Goal: Find contact information: Find contact information

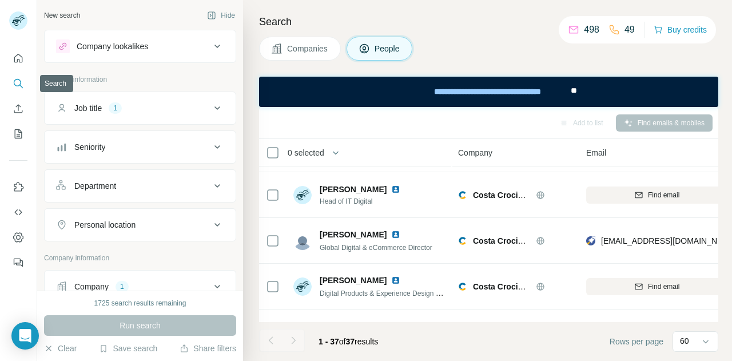
click at [17, 83] on icon "Search" at bounding box center [18, 83] width 11 height 11
click at [16, 79] on icon "Search" at bounding box center [17, 82] width 7 height 7
click at [18, 81] on icon "Search" at bounding box center [18, 83] width 11 height 11
click at [18, 78] on icon "Search" at bounding box center [18, 83] width 11 height 11
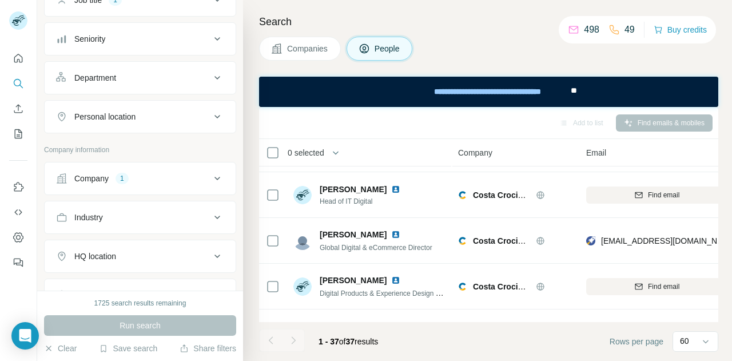
scroll to position [109, 0]
click at [121, 174] on div "1" at bounding box center [122, 178] width 13 height 10
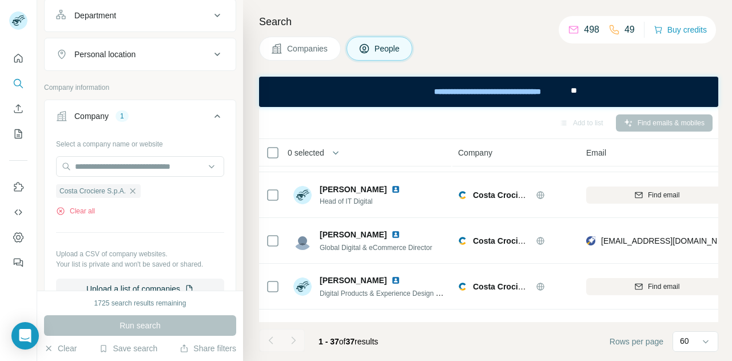
scroll to position [172, 0]
click at [134, 187] on icon "button" at bounding box center [132, 189] width 5 height 5
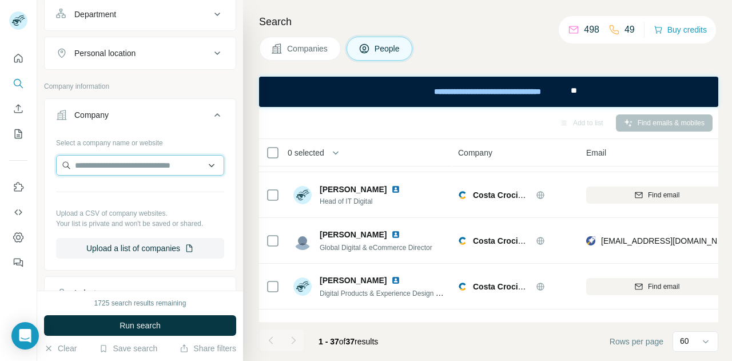
click at [109, 164] on input "text" at bounding box center [140, 165] width 168 height 21
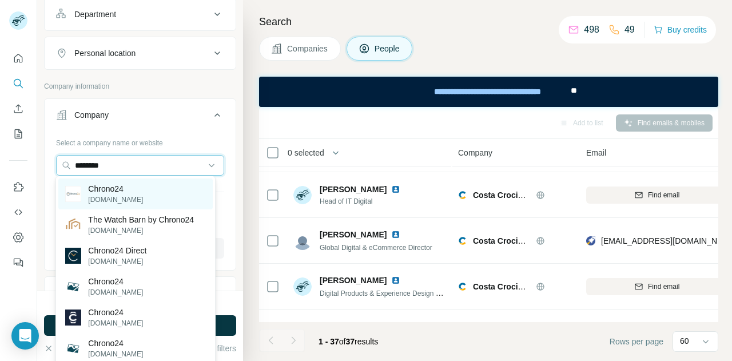
type input "********"
click at [110, 197] on p "[DOMAIN_NAME]" at bounding box center [115, 199] width 55 height 10
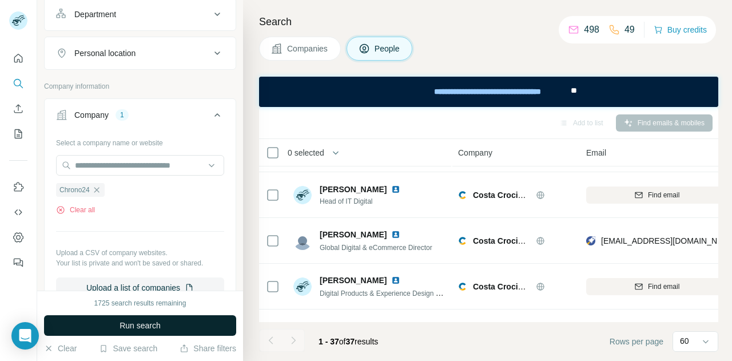
click at [125, 325] on span "Run search" at bounding box center [140, 325] width 41 height 11
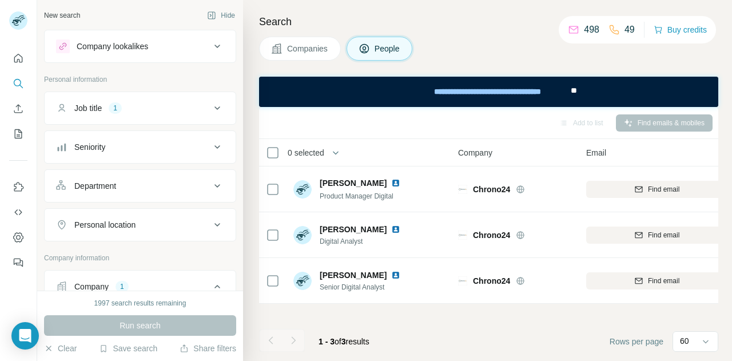
click at [133, 108] on div "Job title 1" at bounding box center [133, 107] width 154 height 11
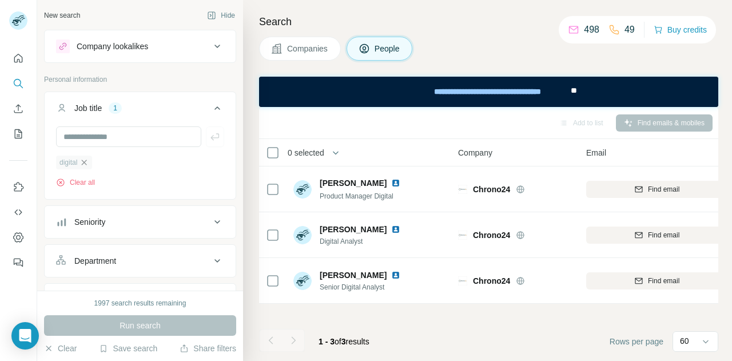
click at [89, 160] on icon "button" at bounding box center [84, 162] width 9 height 9
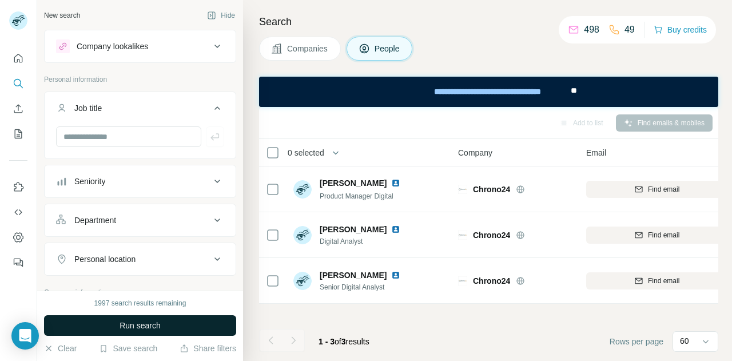
click at [161, 325] on button "Run search" at bounding box center [140, 325] width 192 height 21
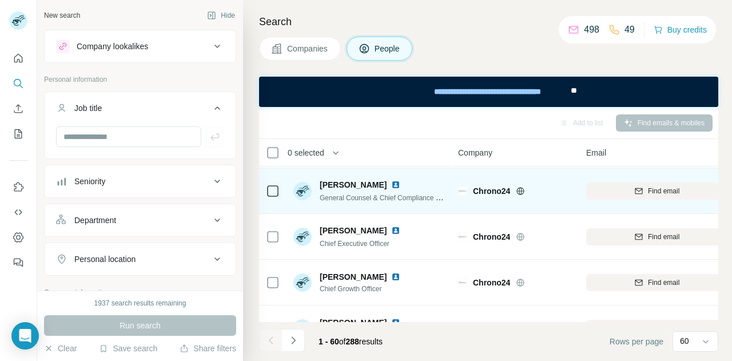
scroll to position [84, 0]
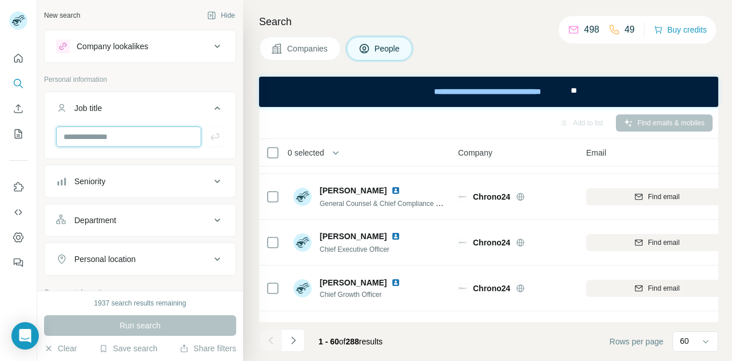
click at [103, 136] on input "text" at bounding box center [128, 136] width 145 height 21
type input "***"
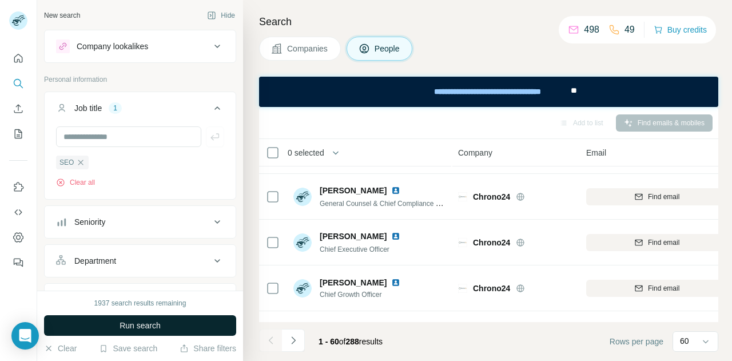
click at [184, 319] on button "Run search" at bounding box center [140, 325] width 192 height 21
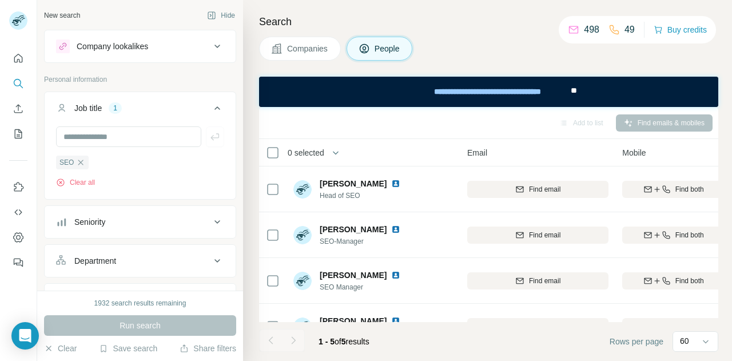
scroll to position [0, 183]
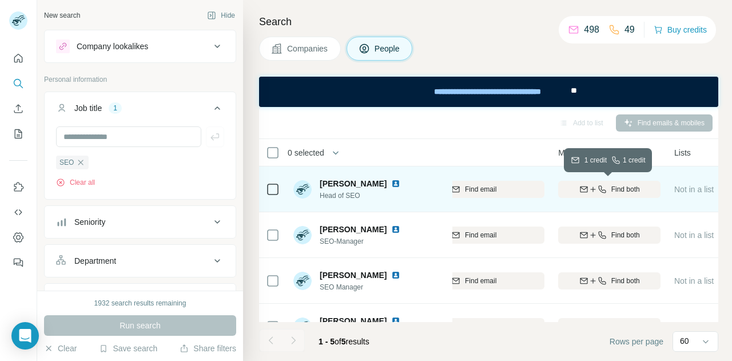
click at [617, 184] on span "Find both" at bounding box center [625, 189] width 29 height 10
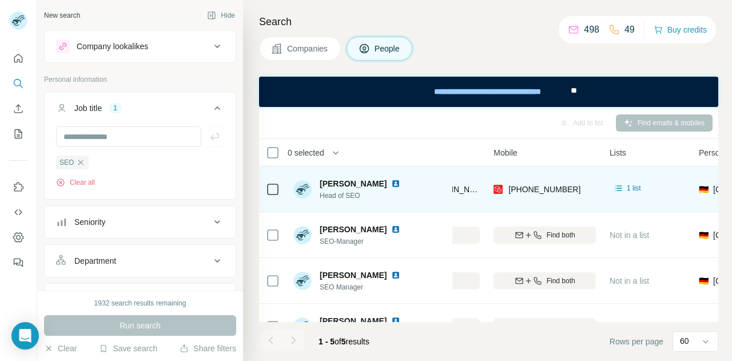
scroll to position [0, 249]
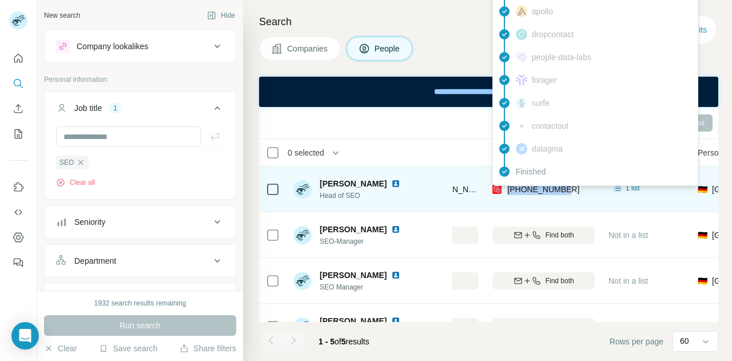
drag, startPoint x: 569, startPoint y: 185, endPoint x: 508, endPoint y: 189, distance: 60.7
click at [508, 189] on div "[PHONE_NUMBER]" at bounding box center [543, 188] width 102 height 31
copy span "[PHONE_NUMBER]"
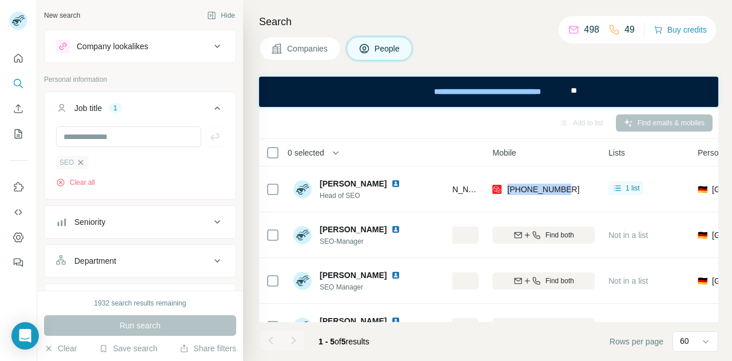
click at [81, 162] on icon "button" at bounding box center [80, 162] width 9 height 9
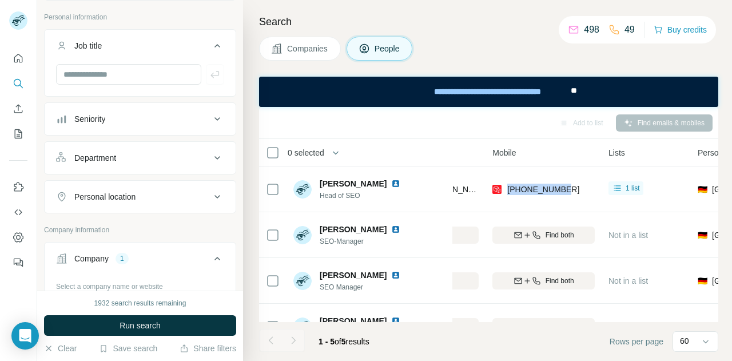
scroll to position [62, 0]
click at [89, 72] on input "text" at bounding box center [128, 75] width 145 height 21
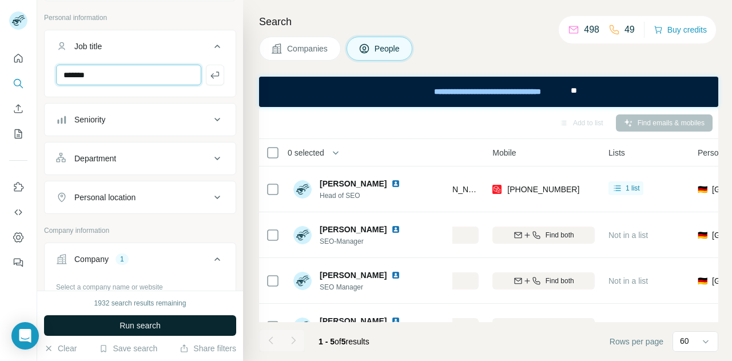
type input "*******"
click at [136, 325] on span "Run search" at bounding box center [140, 325] width 41 height 11
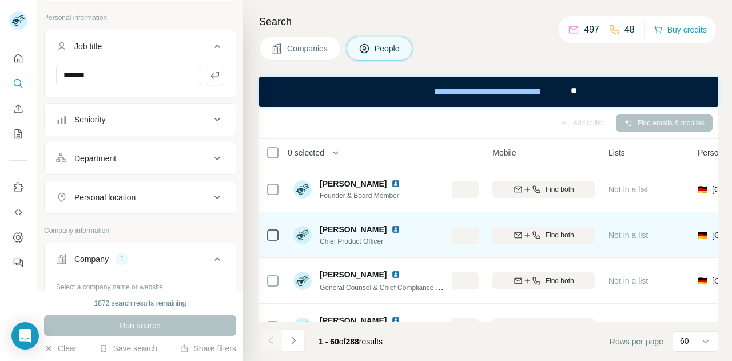
scroll to position [37, 249]
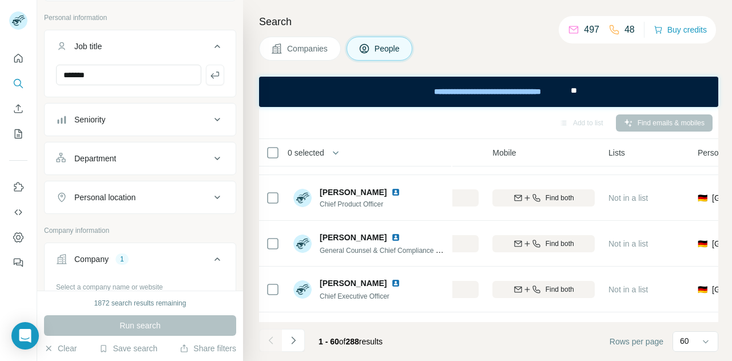
click at [189, 329] on div "Run search" at bounding box center [140, 325] width 192 height 21
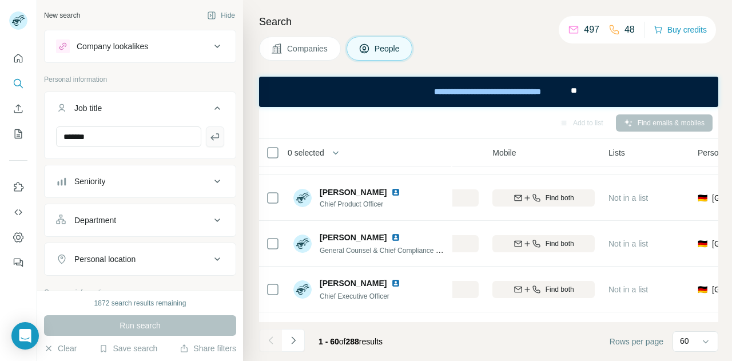
click at [209, 131] on icon "button" at bounding box center [214, 136] width 11 height 11
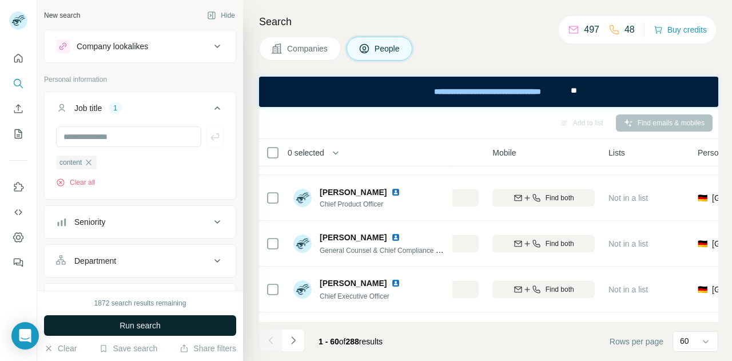
click at [144, 325] on span "Run search" at bounding box center [140, 325] width 41 height 11
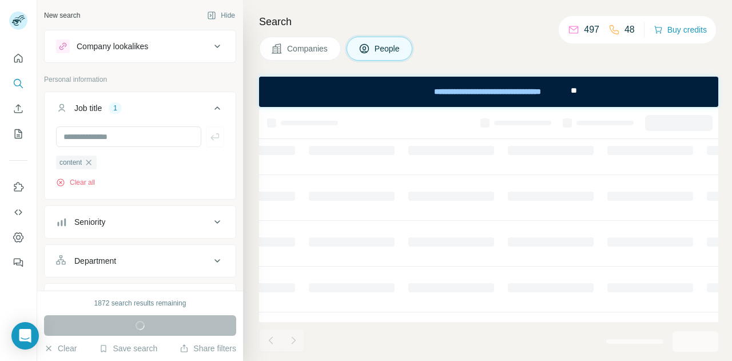
scroll to position [0, 249]
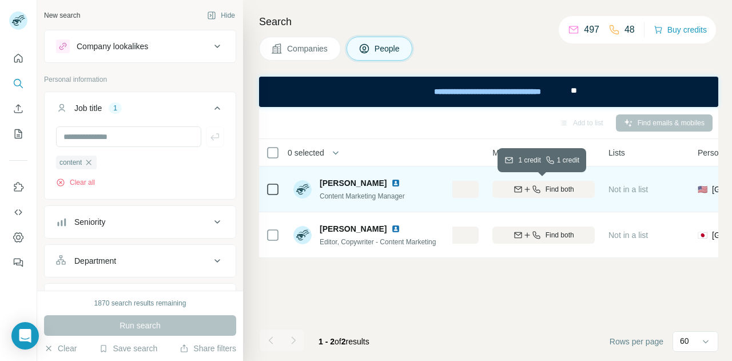
click at [546, 187] on span "Find both" at bounding box center [560, 189] width 29 height 10
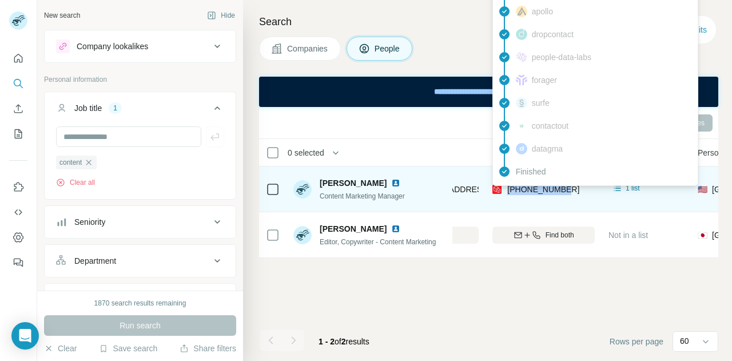
drag, startPoint x: 575, startPoint y: 187, endPoint x: 509, endPoint y: 191, distance: 66.5
click at [509, 191] on div "[PHONE_NUMBER]" at bounding box center [543, 188] width 102 height 31
click at [533, 189] on span "[PHONE_NUMBER]" at bounding box center [543, 189] width 72 height 9
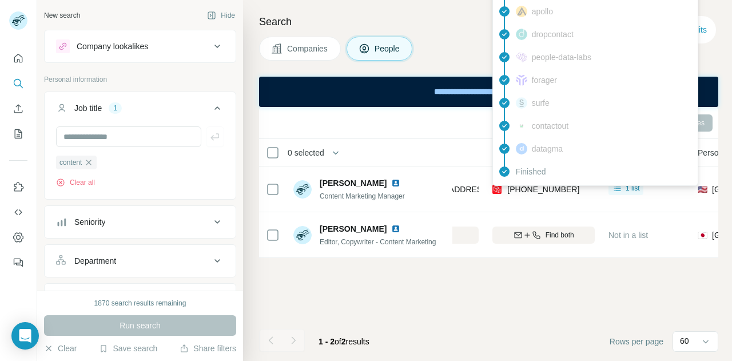
click at [644, 296] on div "Add to list Find emails & mobiles 0 selected People Company Email Mobile Lists …" at bounding box center [488, 234] width 459 height 254
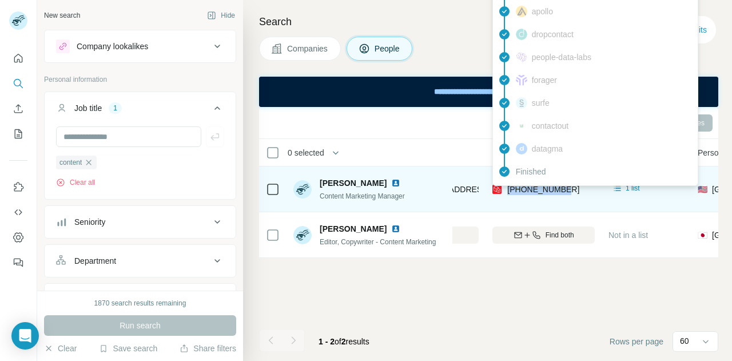
drag, startPoint x: 574, startPoint y: 187, endPoint x: 507, endPoint y: 188, distance: 66.9
click at [507, 188] on div "[PHONE_NUMBER]" at bounding box center [543, 188] width 102 height 31
copy span "[PHONE_NUMBER]"
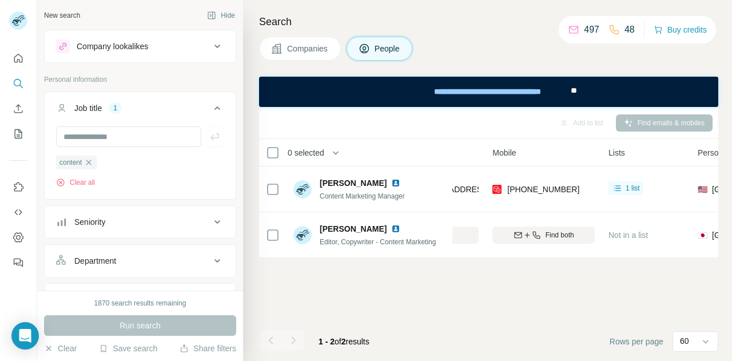
click at [515, 293] on div "Add to list Find emails & mobiles 0 selected People Company Email Mobile Lists …" at bounding box center [488, 234] width 459 height 254
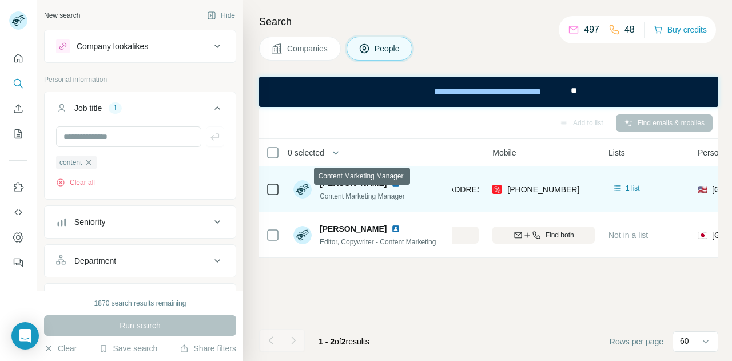
drag, startPoint x: 392, startPoint y: 184, endPoint x: 371, endPoint y: 199, distance: 26.2
click at [371, 199] on div "[PERSON_NAME] Content Marketing Manager" at bounding box center [362, 189] width 85 height 24
click at [415, 201] on div "[PERSON_NAME] Content Marketing Manager" at bounding box center [369, 188] width 152 height 31
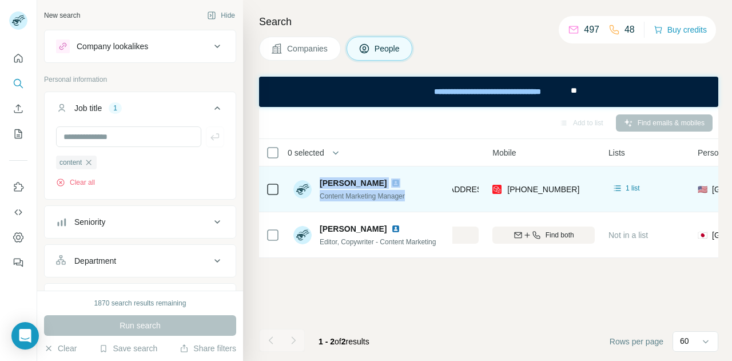
drag, startPoint x: 415, startPoint y: 200, endPoint x: 320, endPoint y: 180, distance: 97.0
click at [320, 180] on div "[PERSON_NAME] Content Marketing Manager" at bounding box center [369, 188] width 152 height 31
copy div "[PERSON_NAME] Content Marketing Manager"
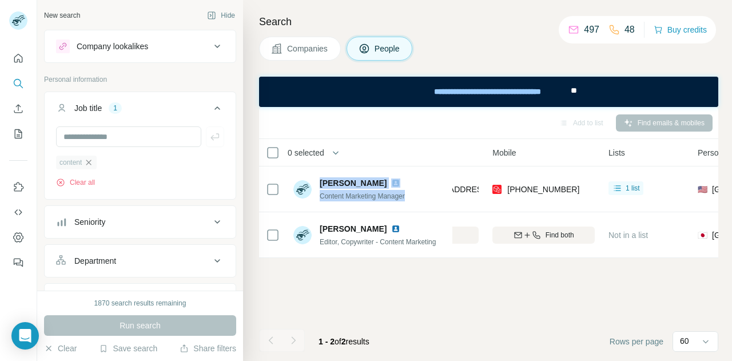
click at [93, 160] on icon "button" at bounding box center [88, 162] width 9 height 9
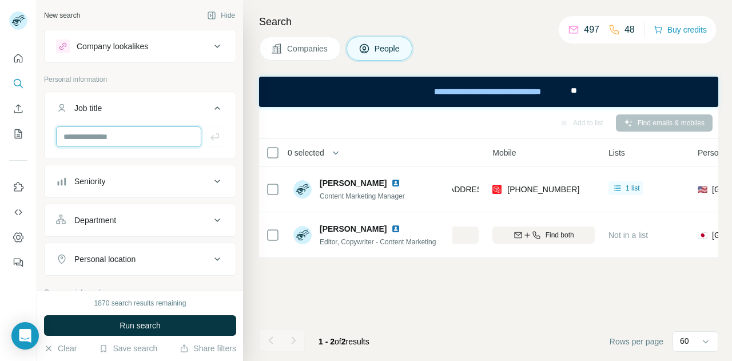
click at [97, 139] on input "text" at bounding box center [128, 136] width 145 height 21
type input "***"
click at [209, 135] on icon "button" at bounding box center [214, 136] width 11 height 11
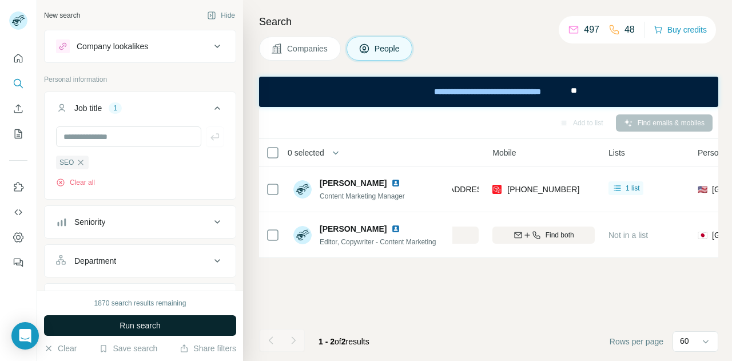
click at [152, 327] on span "Run search" at bounding box center [140, 325] width 41 height 11
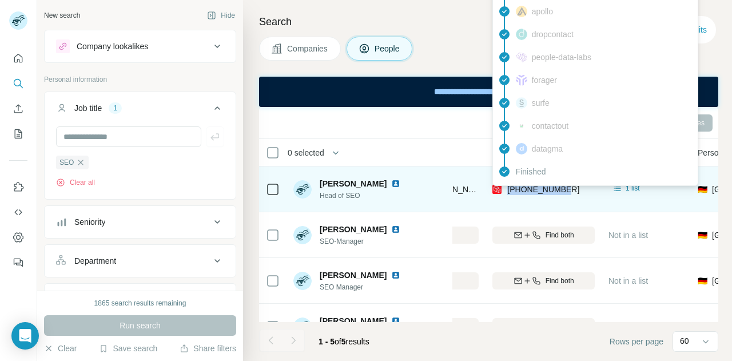
drag, startPoint x: 570, startPoint y: 188, endPoint x: 508, endPoint y: 186, distance: 62.4
click at [508, 186] on div "[PHONE_NUMBER]" at bounding box center [543, 188] width 102 height 31
copy span "[PHONE_NUMBER]"
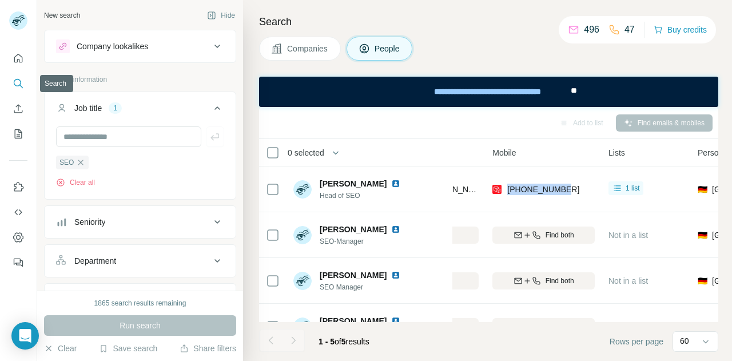
click at [14, 84] on icon "Search" at bounding box center [18, 83] width 11 height 11
click at [16, 82] on icon "Search" at bounding box center [18, 83] width 11 height 11
click at [9, 81] on button "Search" at bounding box center [18, 83] width 18 height 21
click at [21, 82] on icon "Search" at bounding box center [18, 83] width 11 height 11
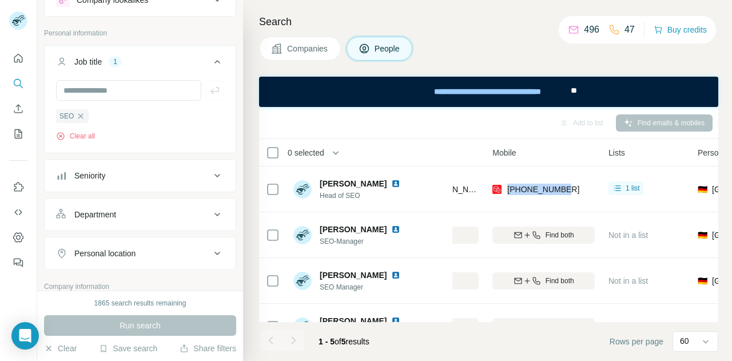
scroll to position [47, 0]
drag, startPoint x: 81, startPoint y: 115, endPoint x: 86, endPoint y: 117, distance: 6.0
click at [86, 117] on div "SEO" at bounding box center [72, 116] width 33 height 14
click at [78, 114] on icon "button" at bounding box center [80, 115] width 9 height 9
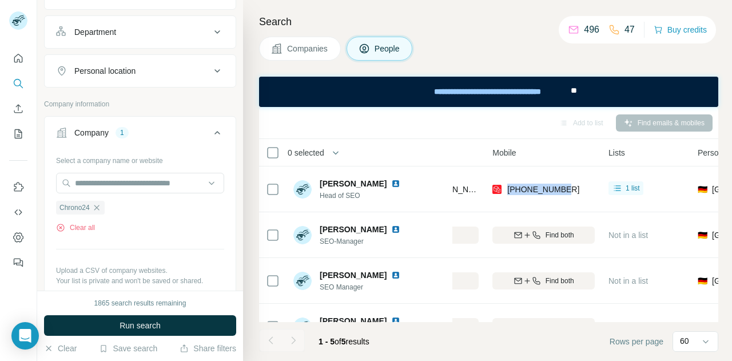
scroll to position [189, 0]
click at [140, 131] on div "Company 1" at bounding box center [133, 131] width 154 height 11
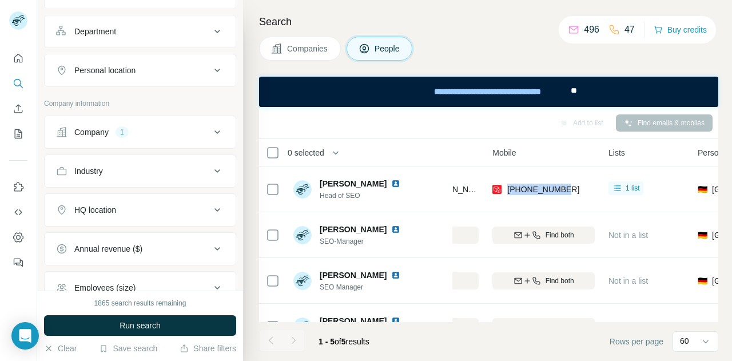
click at [112, 139] on button "Company 1" at bounding box center [140, 131] width 191 height 27
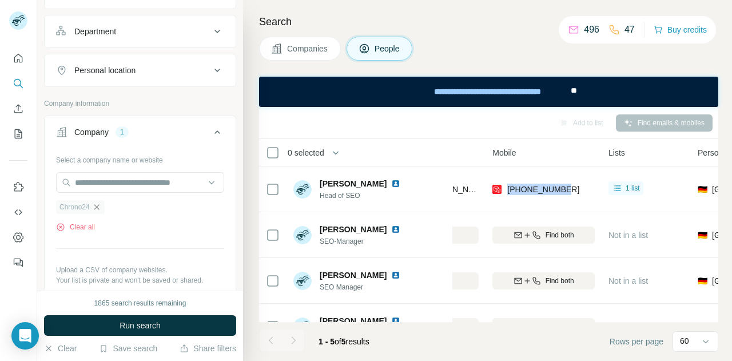
click at [99, 205] on icon "button" at bounding box center [96, 206] width 9 height 9
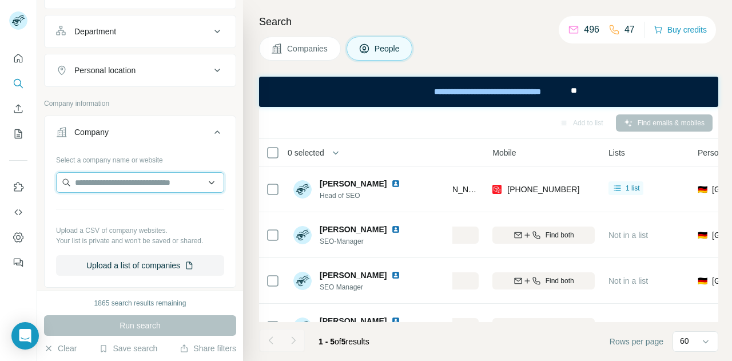
click at [105, 177] on input "text" at bounding box center [140, 182] width 168 height 21
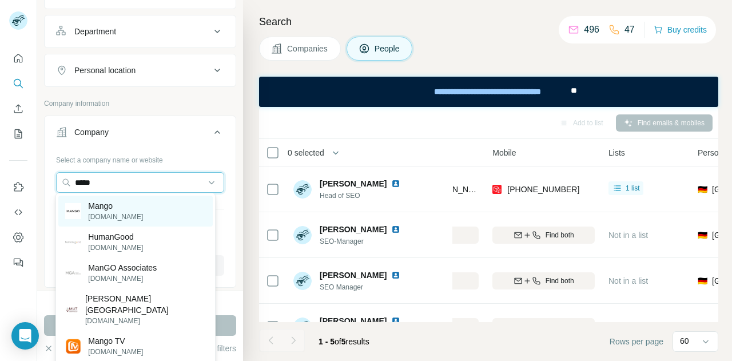
type input "*****"
click at [104, 209] on p "Mango" at bounding box center [115, 205] width 55 height 11
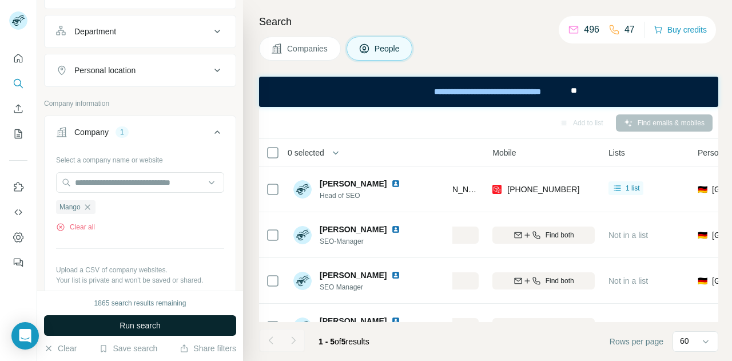
click at [116, 329] on button "Run search" at bounding box center [140, 325] width 192 height 21
